Goal: Task Accomplishment & Management: Use online tool/utility

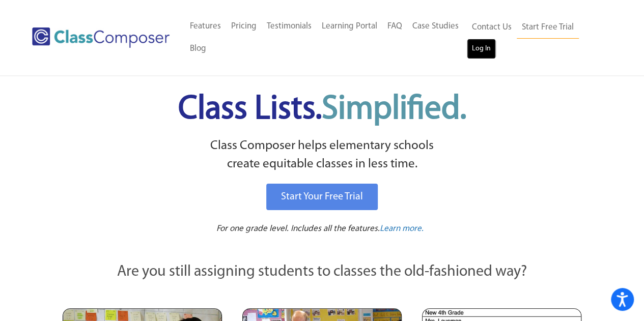
click at [495, 48] on link "Log In" at bounding box center [481, 49] width 29 height 20
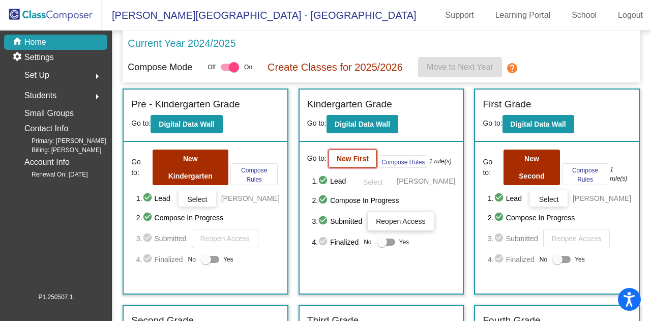
click at [354, 162] on b "New First" at bounding box center [353, 159] width 32 height 8
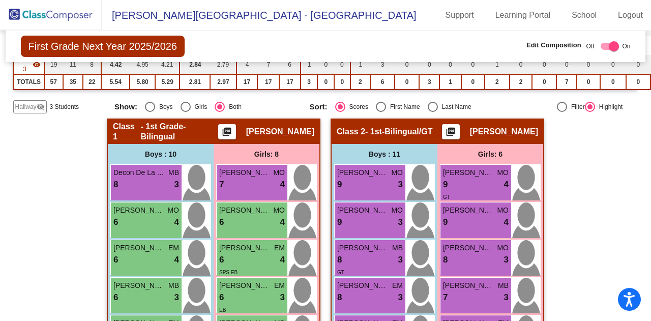
scroll to position [159, 0]
